Goal: Task Accomplishment & Management: Manage account settings

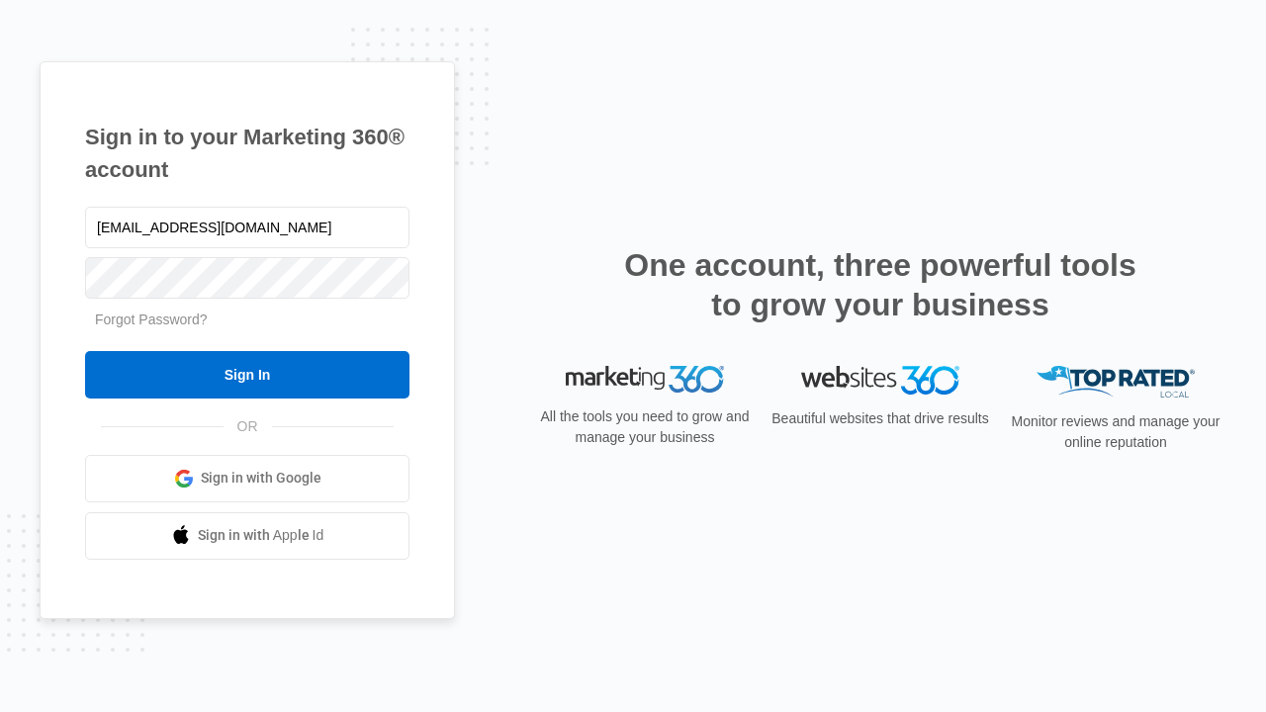
type input "dankie614@gmail.com"
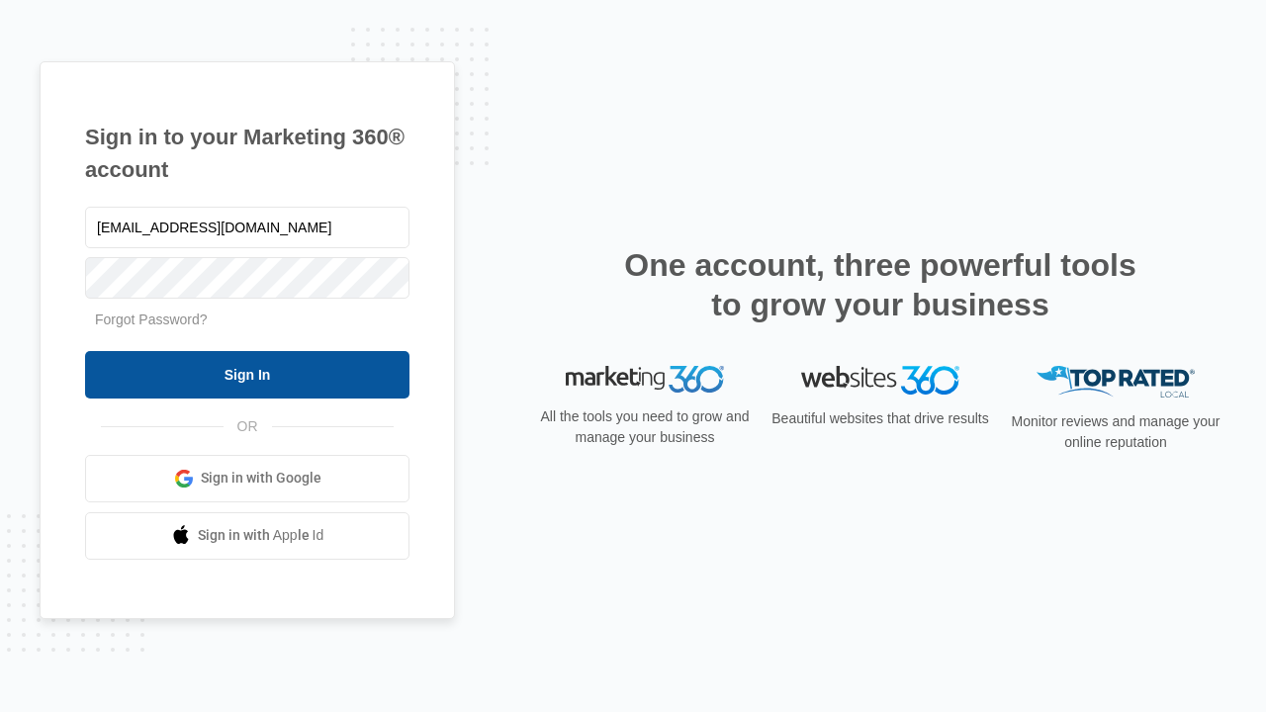
click at [247, 374] on input "Sign In" at bounding box center [247, 374] width 324 height 47
